Goal: Find specific page/section: Find specific page/section

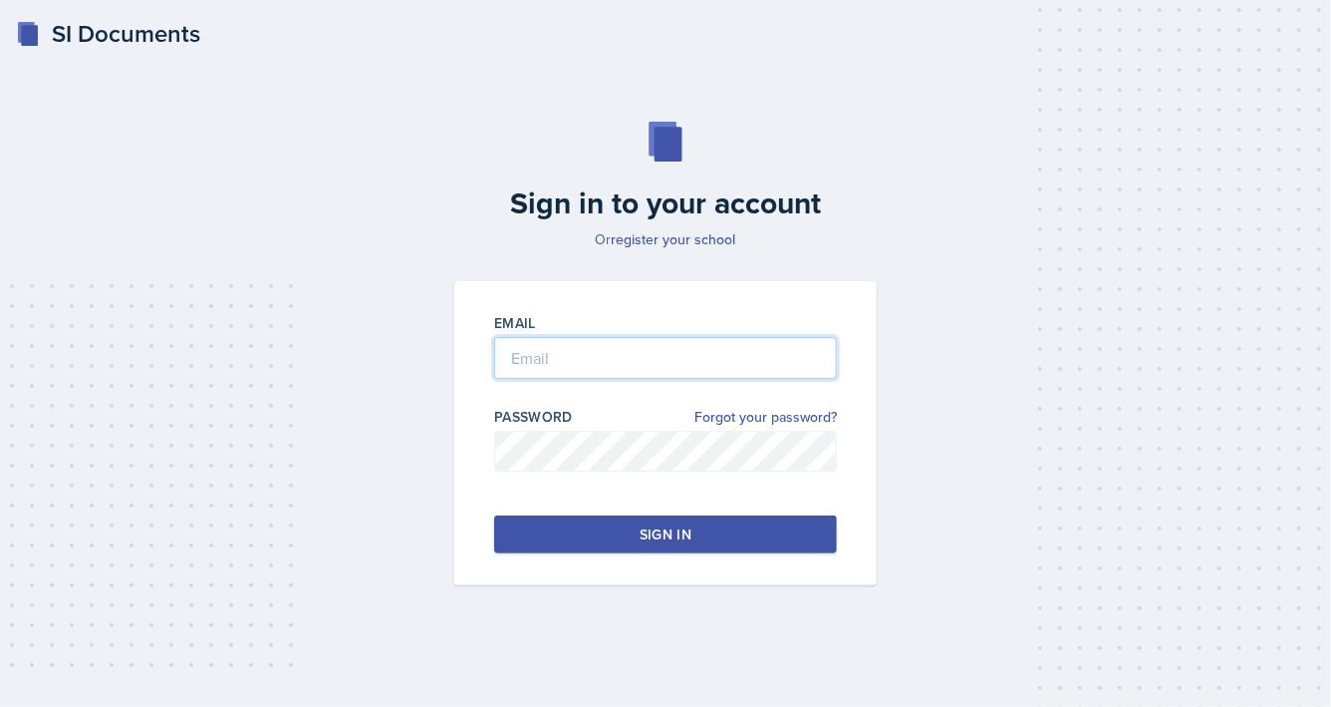
click at [546, 352] on input "email" at bounding box center [665, 358] width 343 height 42
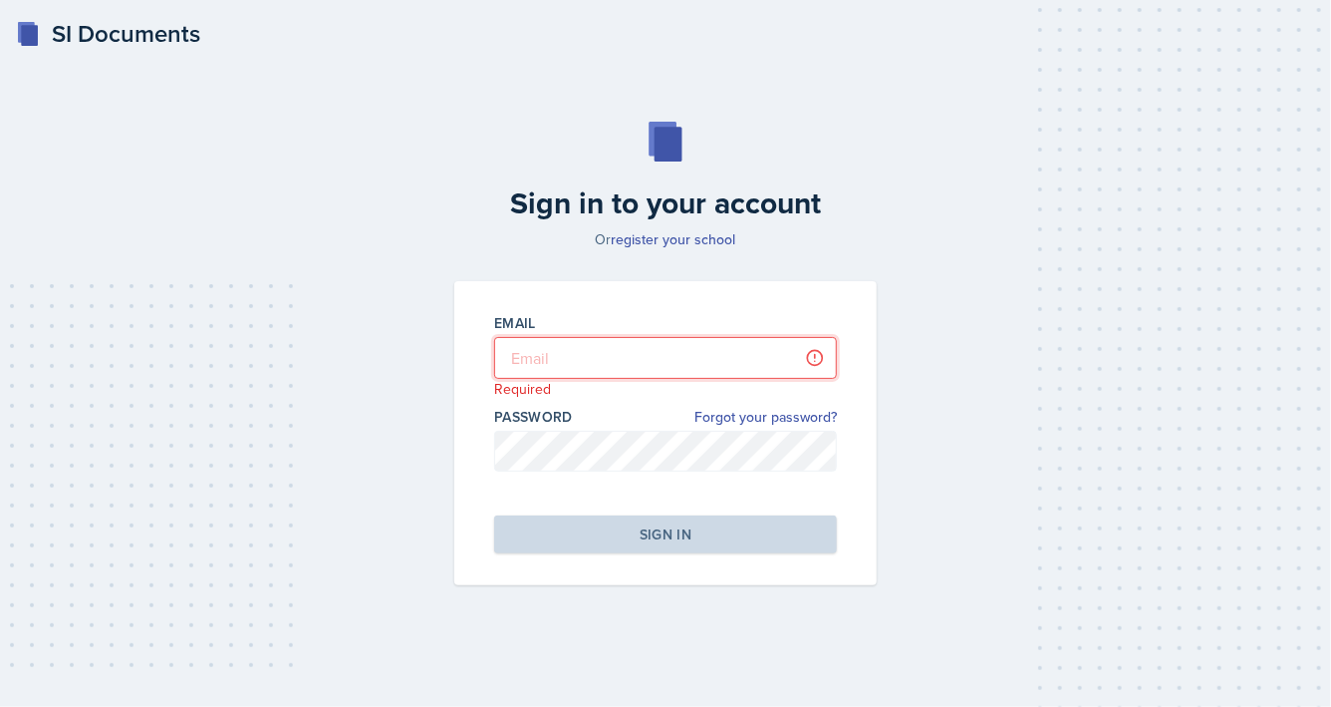
type input "[PERSON_NAME][EMAIL_ADDRESS][DOMAIN_NAME]"
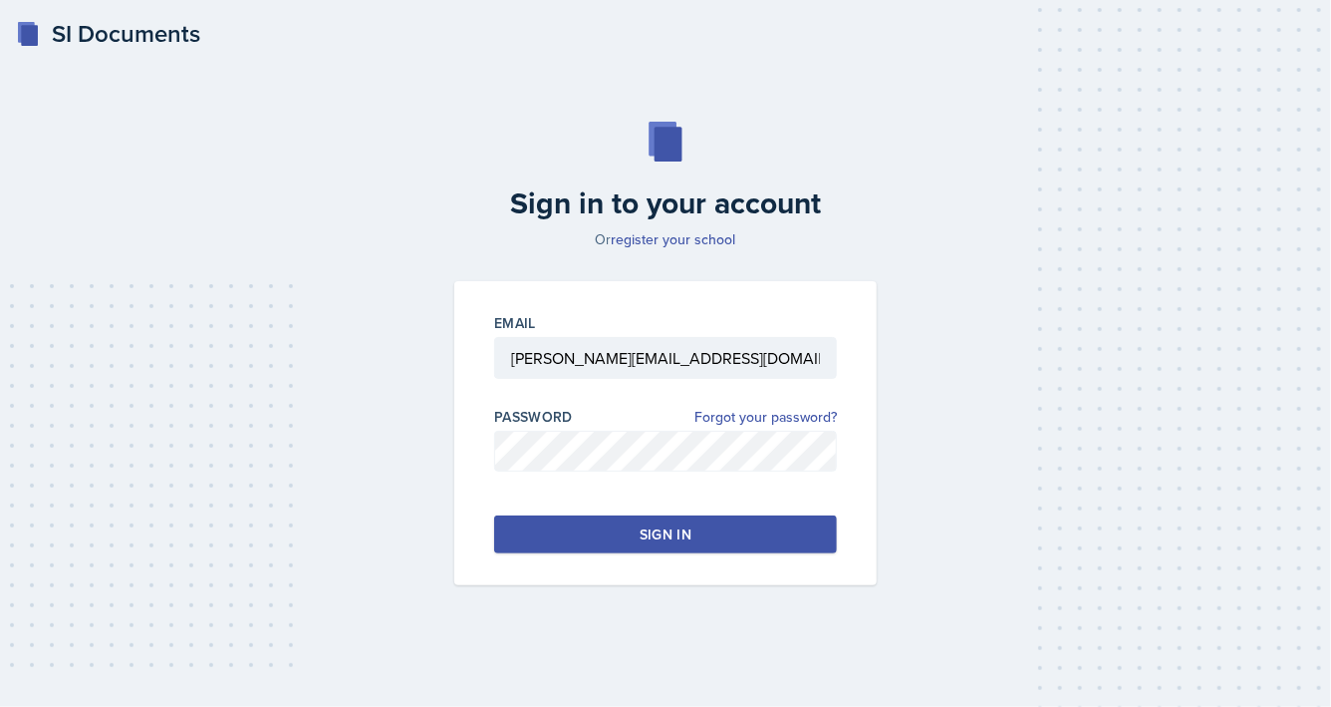
click at [713, 537] on button "Sign in" at bounding box center [665, 534] width 343 height 38
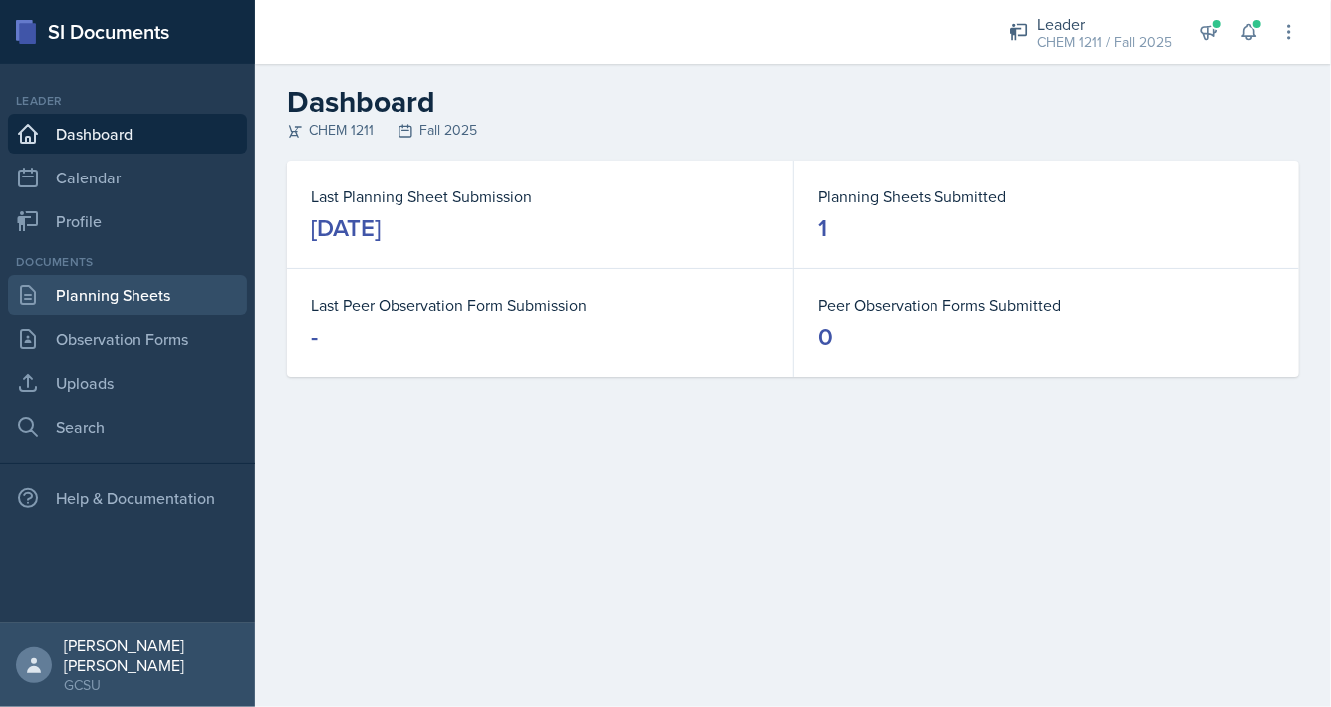
click at [135, 297] on link "Planning Sheets" at bounding box center [127, 295] width 239 height 40
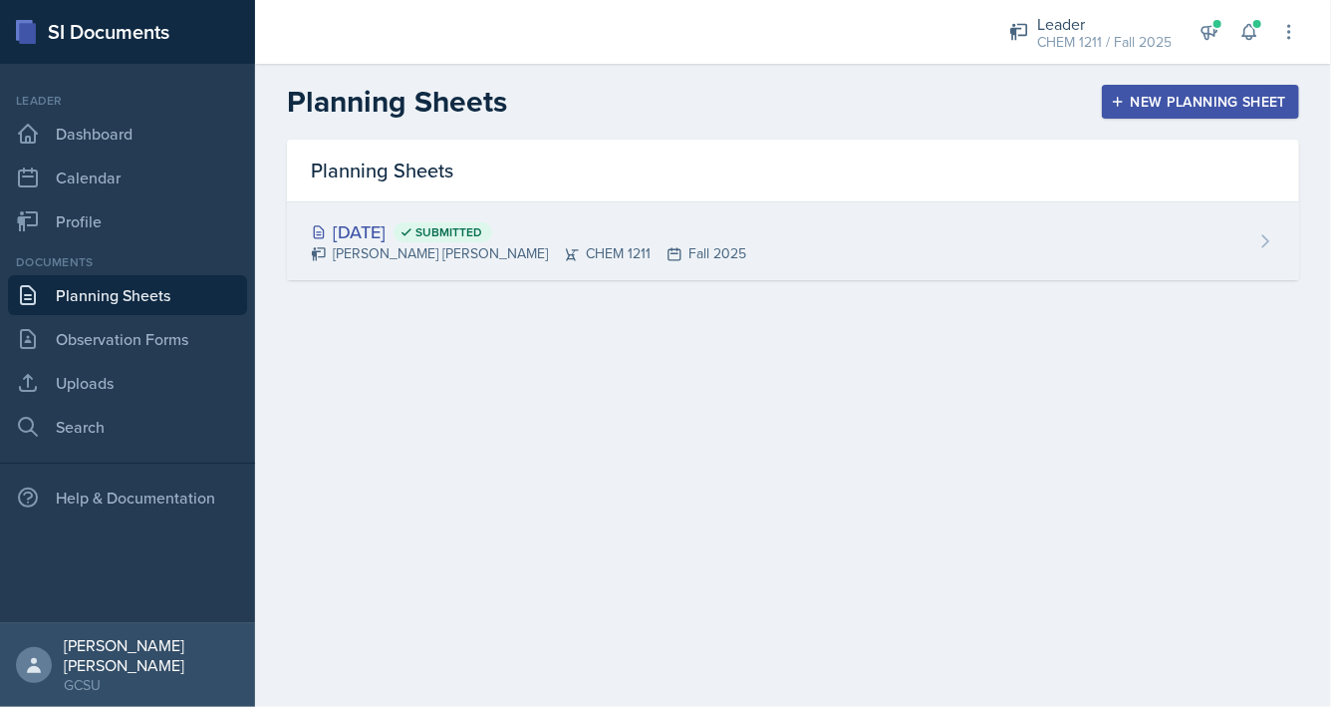
click at [372, 244] on div "[PERSON_NAME] [PERSON_NAME] CHEM 1211 Fall 2025" at bounding box center [529, 253] width 436 height 21
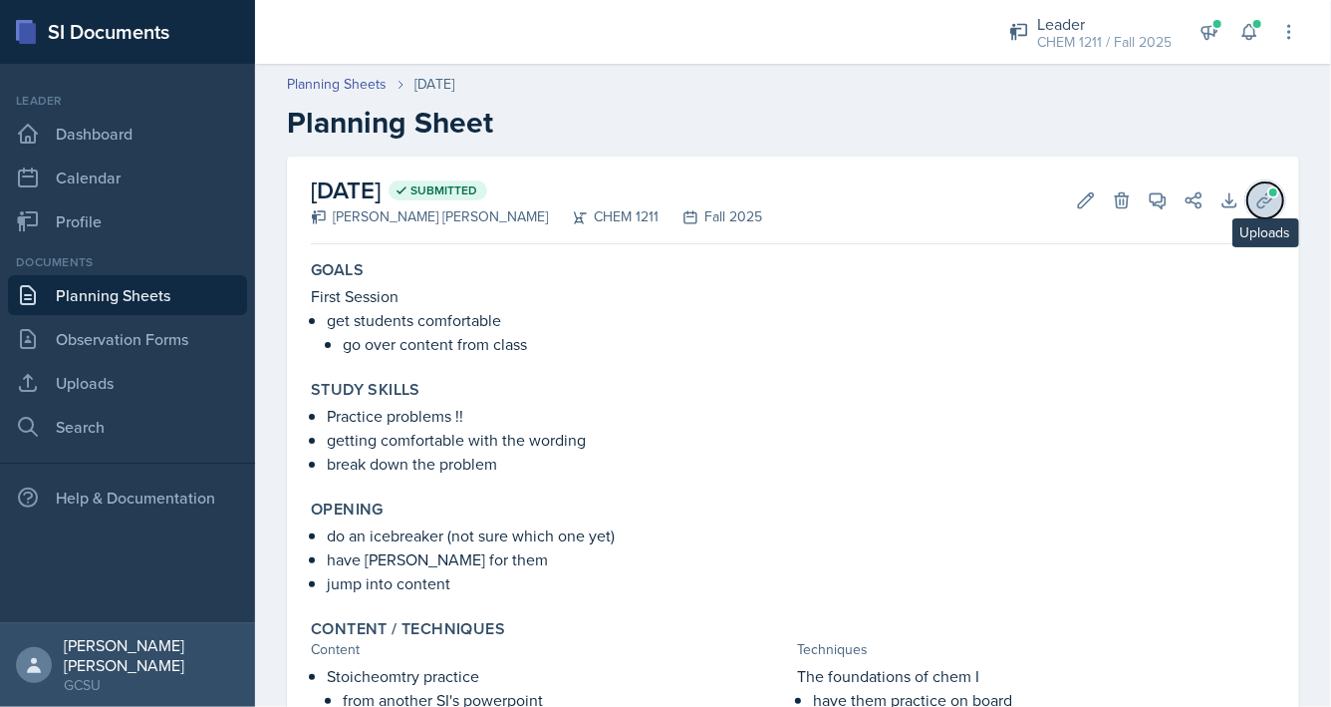
click at [1256, 199] on icon at bounding box center [1266, 200] width 20 height 20
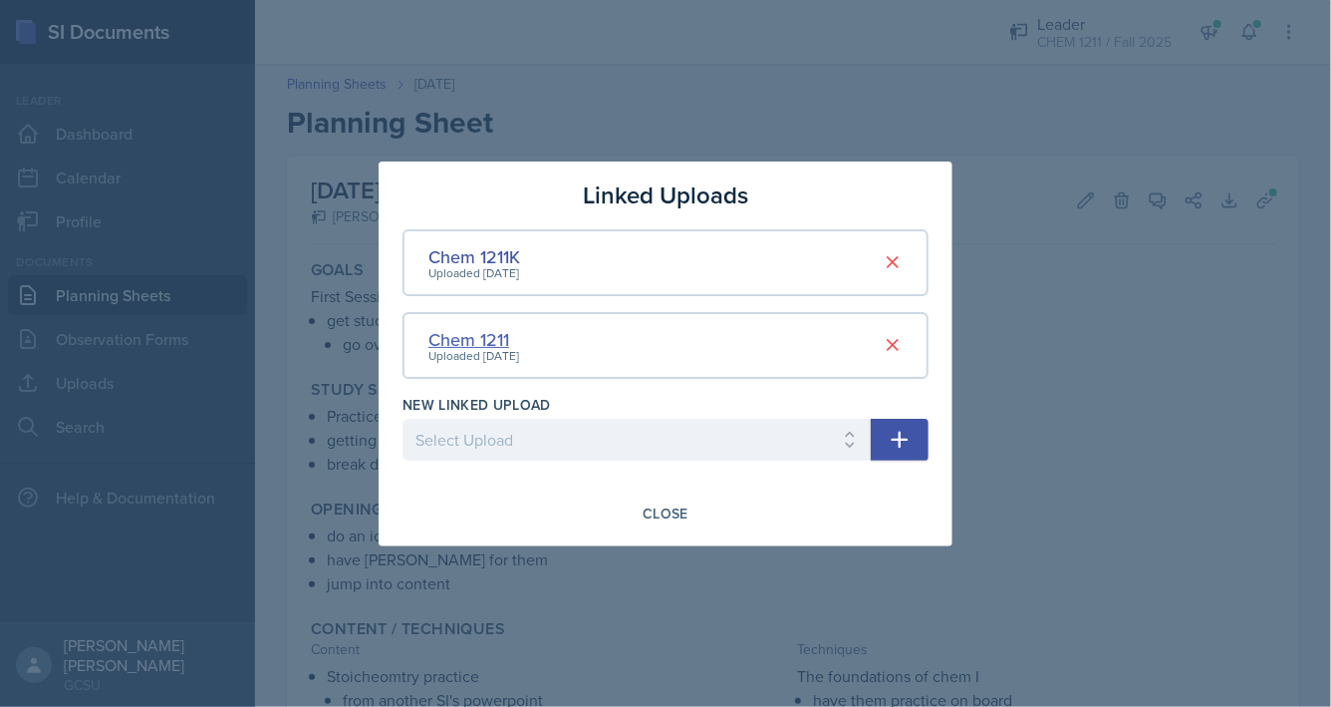
click at [468, 334] on div "Chem 1211" at bounding box center [474, 339] width 91 height 27
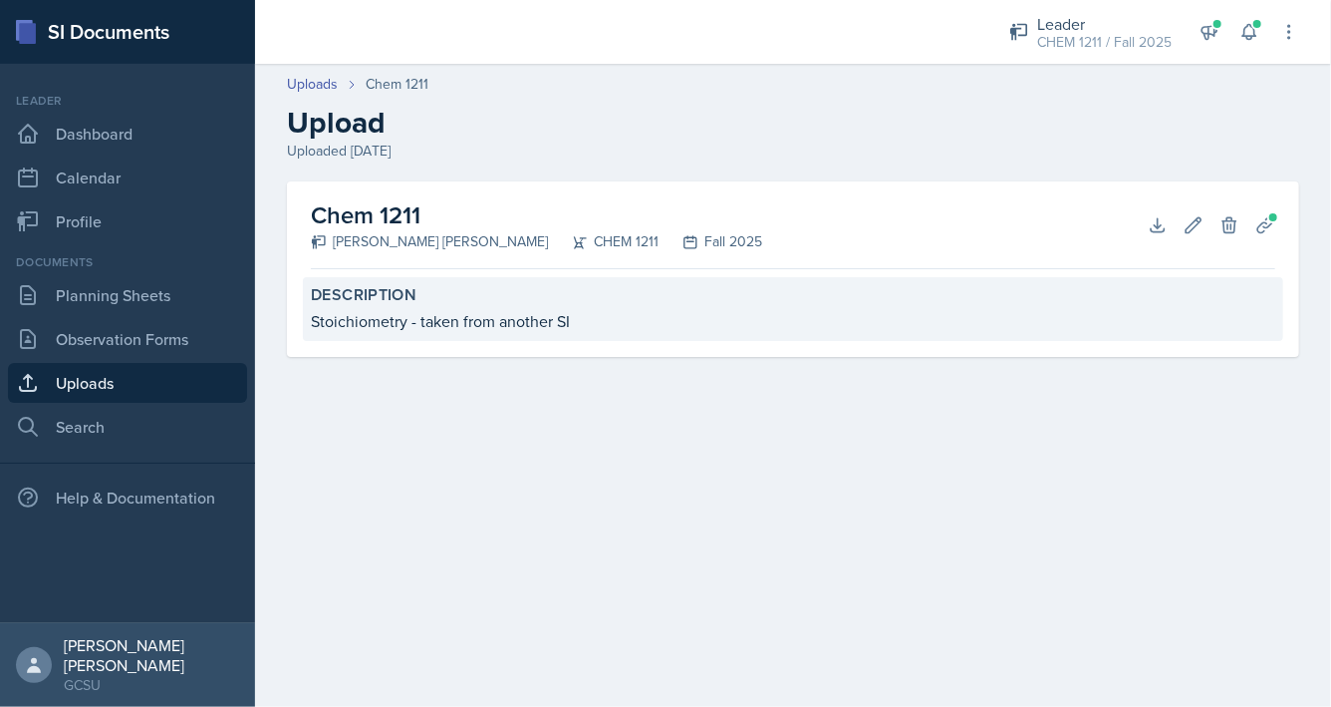
click at [449, 317] on div "Stoichiometry - taken from another SI" at bounding box center [793, 321] width 965 height 24
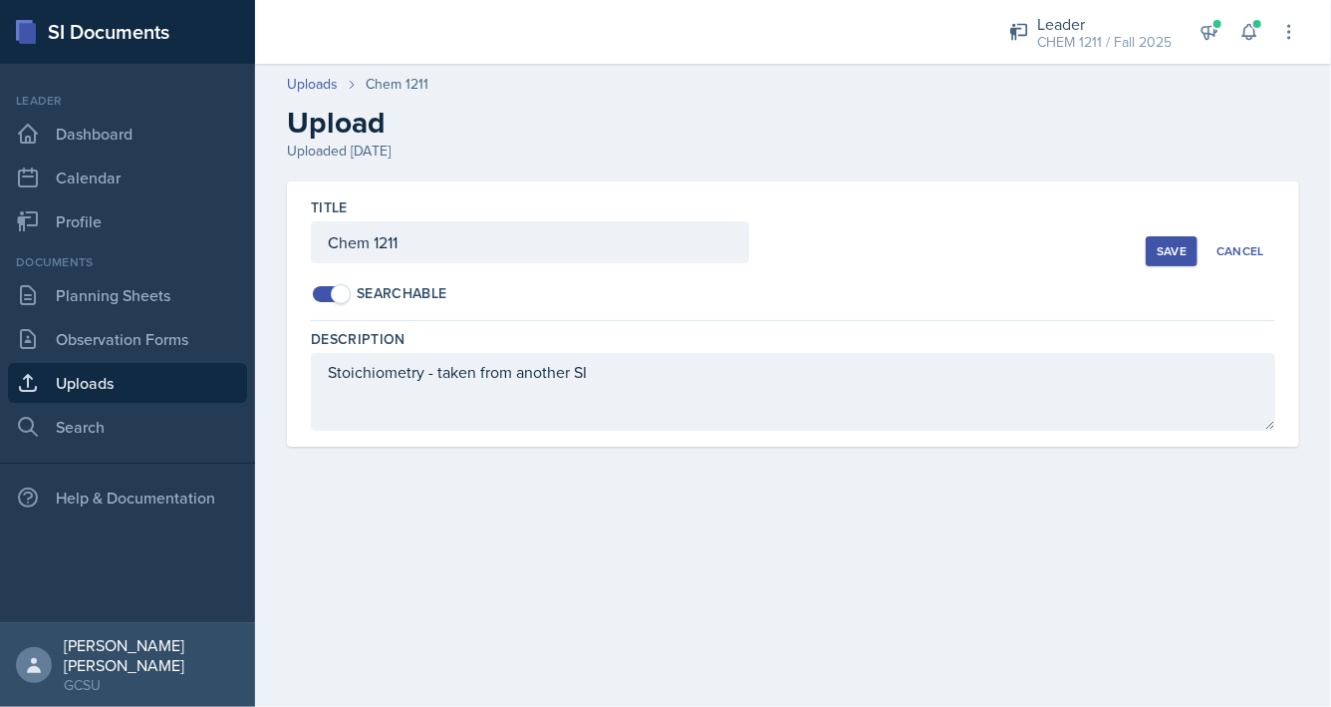
click at [107, 388] on link "Uploads" at bounding box center [127, 383] width 239 height 40
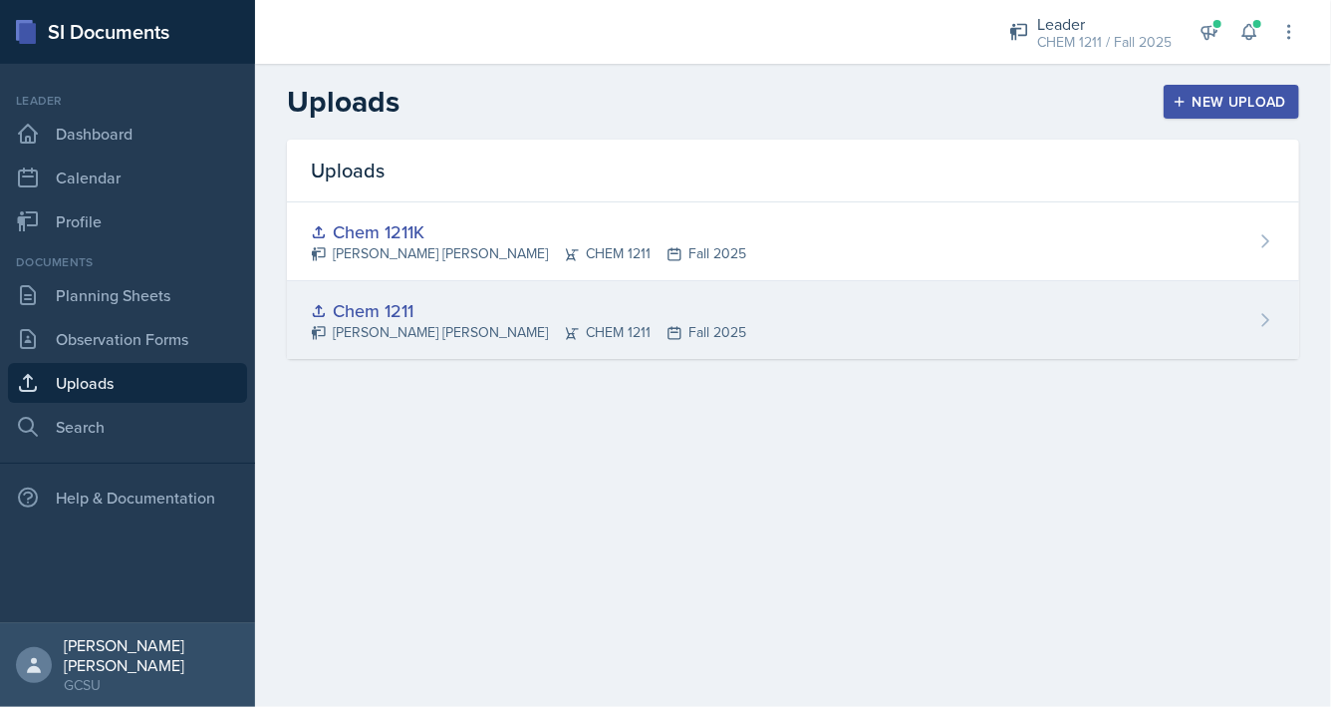
click at [1218, 324] on div "Chem 1211 [PERSON_NAME] [PERSON_NAME] CHEM 1211 Fall 2025" at bounding box center [793, 320] width 1013 height 78
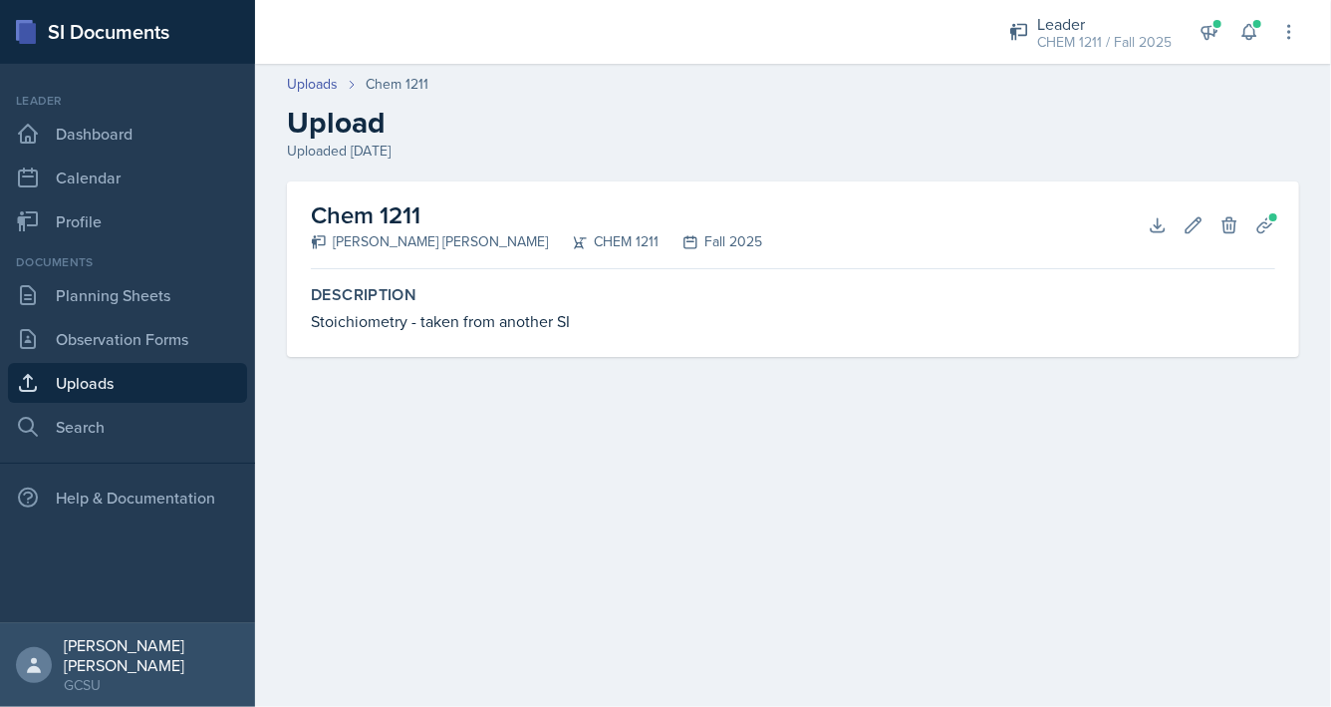
click at [850, 251] on div "Chem 1211 [PERSON_NAME] [PERSON_NAME] CHEM 1211 Fall 2025 Download Edit Delete …" at bounding box center [793, 225] width 965 height 88
click at [1152, 216] on icon at bounding box center [1158, 225] width 20 height 20
click at [315, 83] on link "Uploads" at bounding box center [312, 84] width 51 height 21
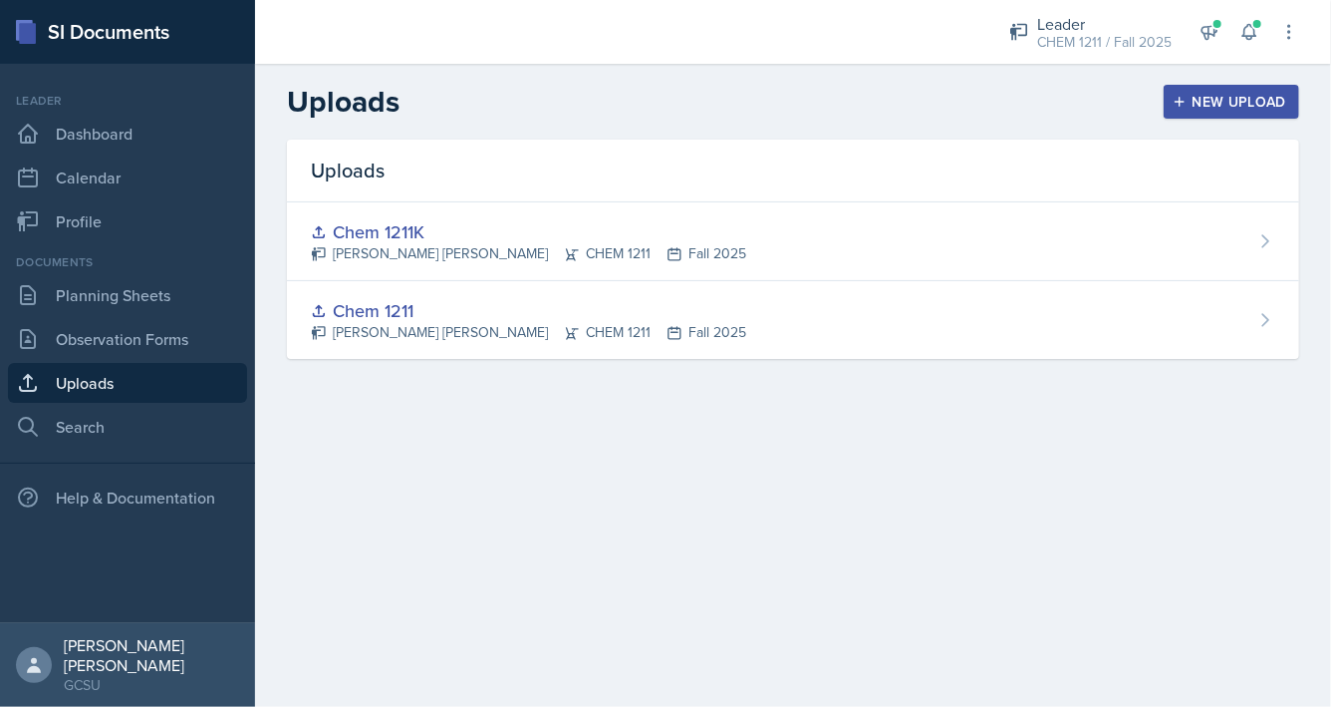
click at [394, 236] on div "Chem 1211K" at bounding box center [529, 231] width 436 height 27
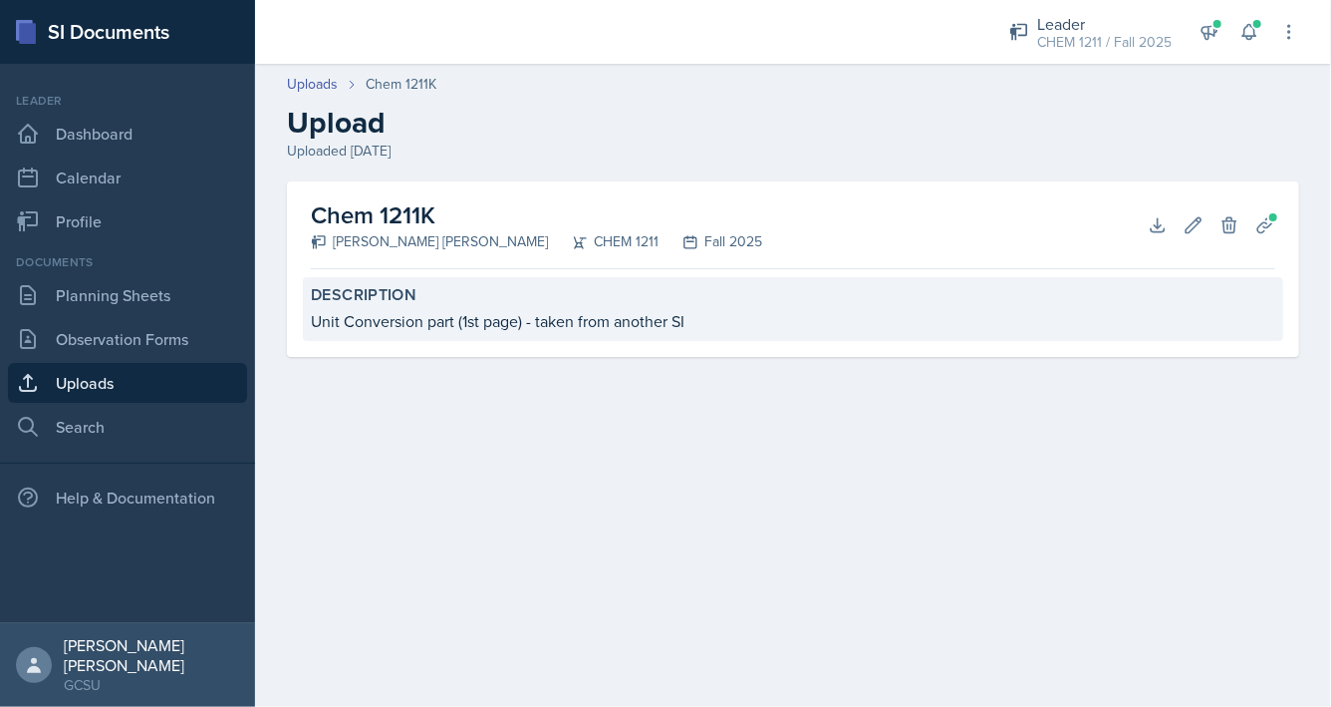
click at [441, 293] on label "Description" at bounding box center [793, 295] width 965 height 20
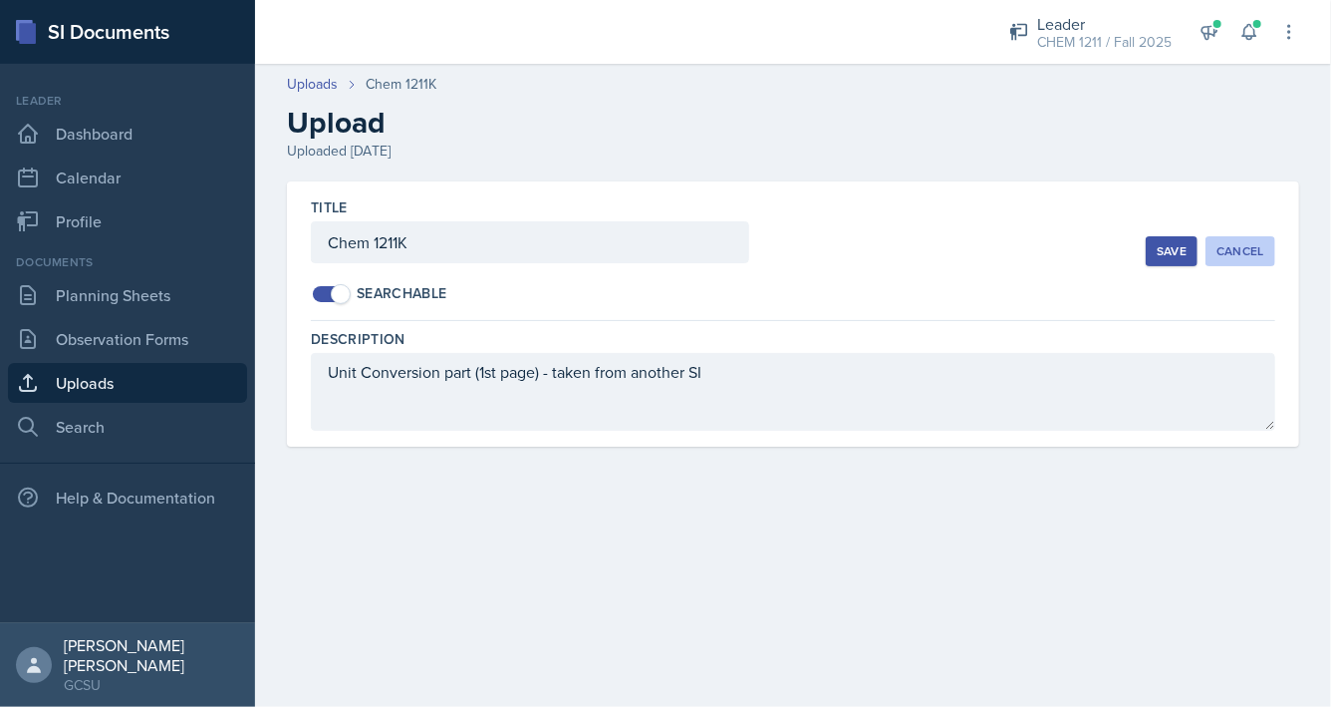
click at [1237, 244] on div "Cancel" at bounding box center [1241, 251] width 48 height 16
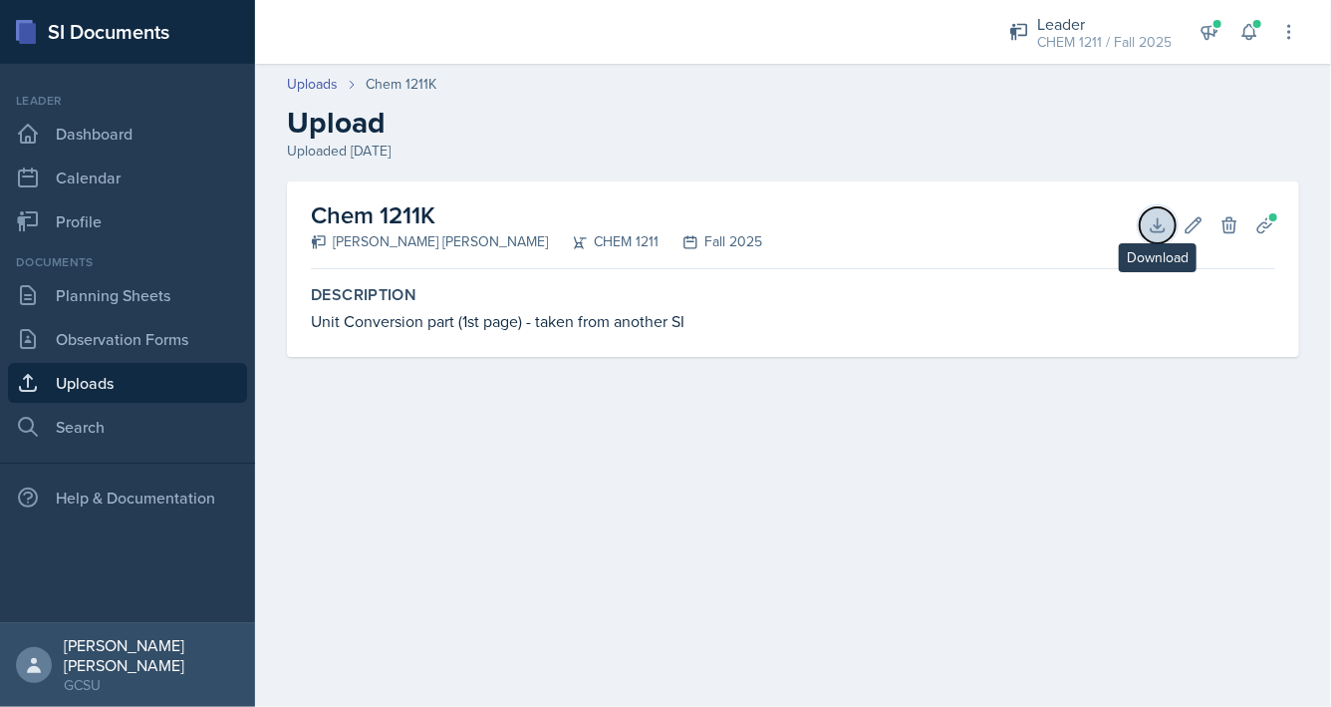
click at [1160, 228] on icon at bounding box center [1158, 225] width 20 height 20
